Goal: Find specific page/section: Find specific page/section

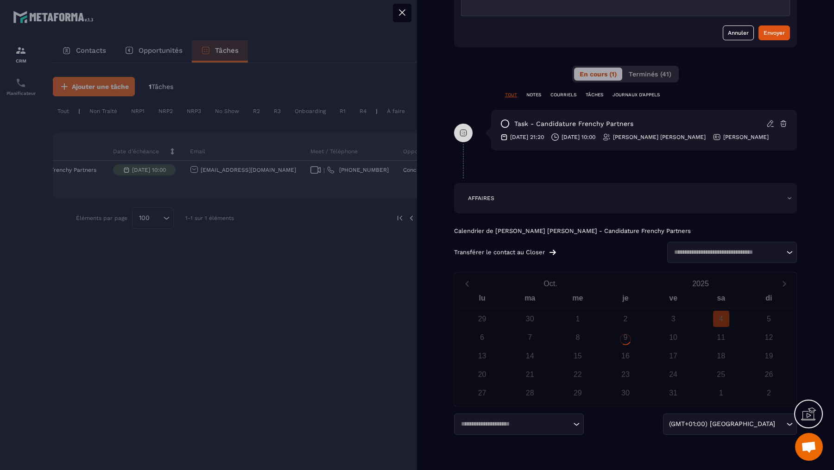
scroll to position [496, 0]
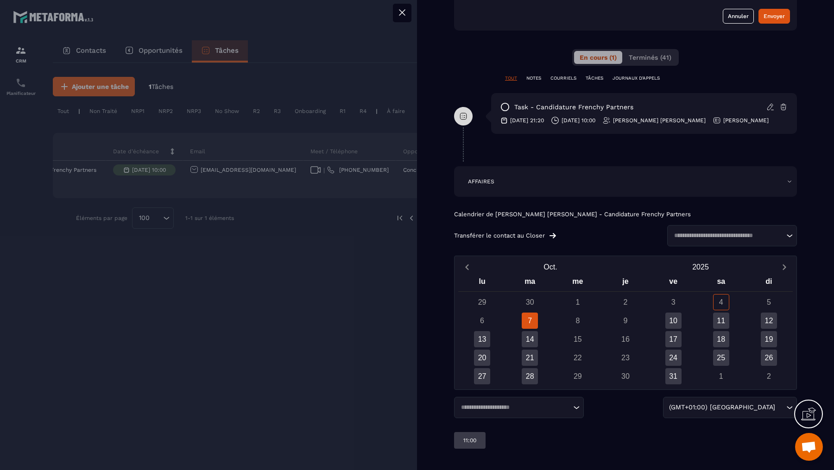
click at [275, 267] on div at bounding box center [417, 235] width 834 height 470
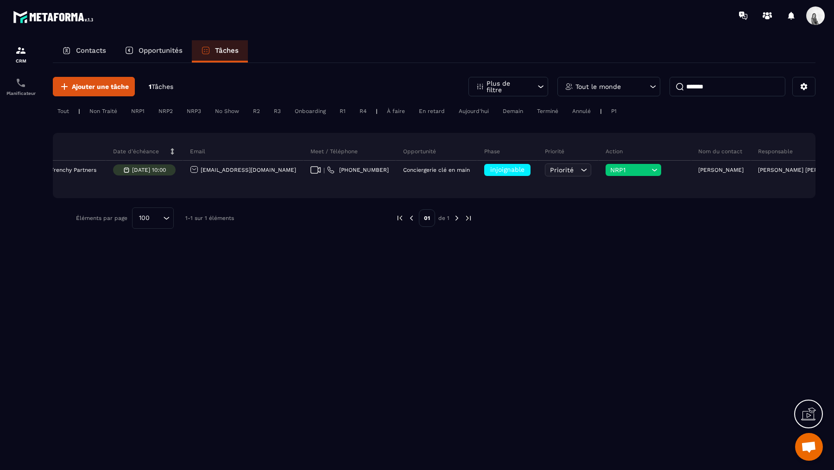
click at [740, 80] on input "*******" at bounding box center [728, 86] width 116 height 19
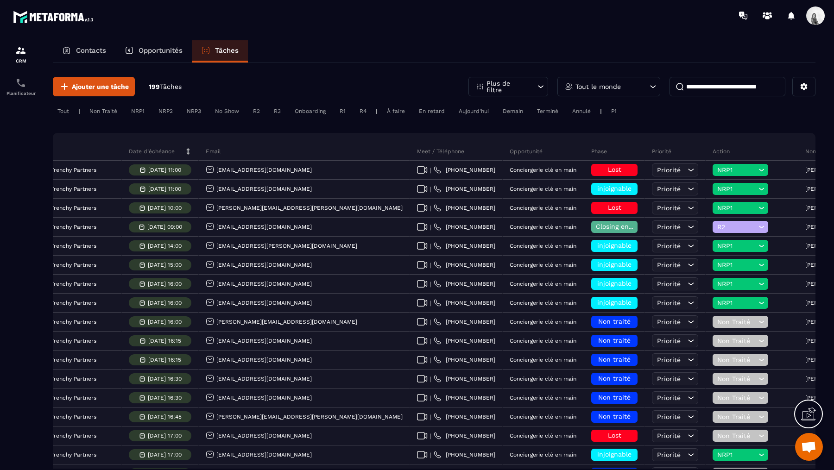
click at [652, 78] on div "Tout le monde" at bounding box center [608, 86] width 103 height 19
click at [607, 134] on input "***" at bounding box center [610, 130] width 94 height 21
click at [608, 152] on li "[PERSON_NAME]" at bounding box center [609, 154] width 103 height 17
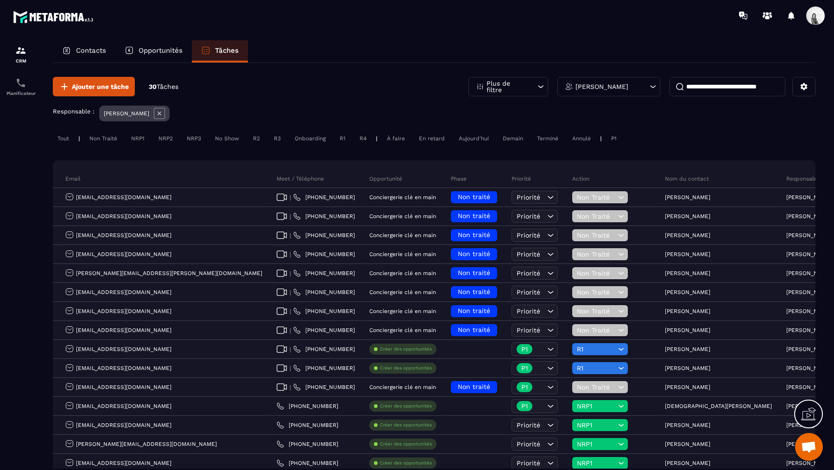
click at [733, 89] on input at bounding box center [728, 86] width 116 height 19
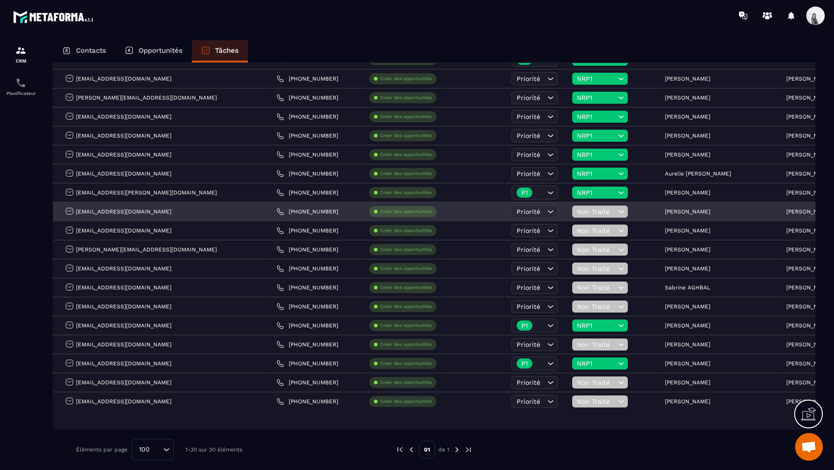
click at [577, 208] on span "Non Traité" at bounding box center [596, 211] width 39 height 7
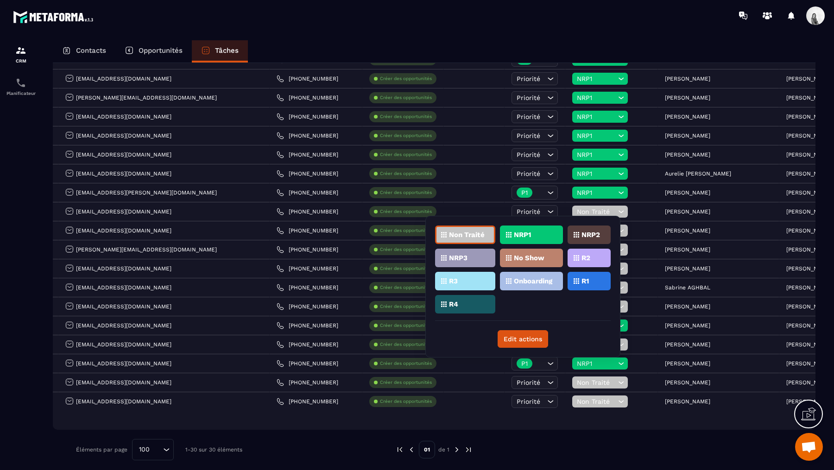
click at [541, 228] on div "NRP1" at bounding box center [531, 235] width 63 height 19
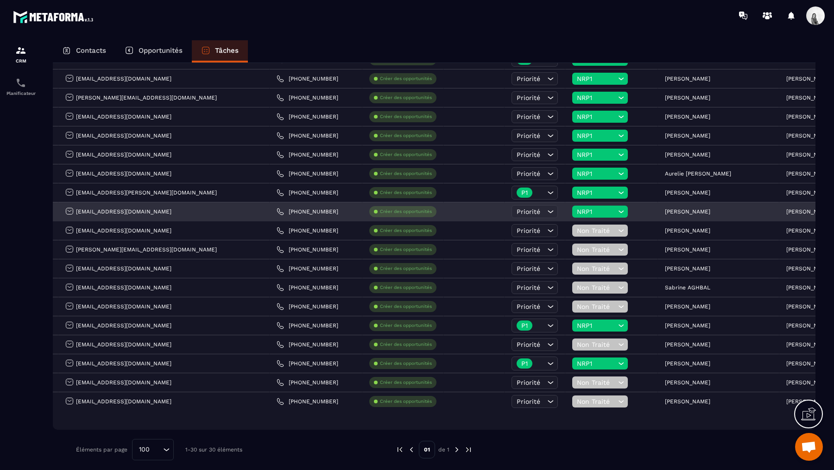
click at [658, 212] on div "[PERSON_NAME]" at bounding box center [718, 212] width 121 height 19
click at [665, 209] on p "[PERSON_NAME]" at bounding box center [687, 212] width 45 height 6
